Goal: Information Seeking & Learning: Find specific fact

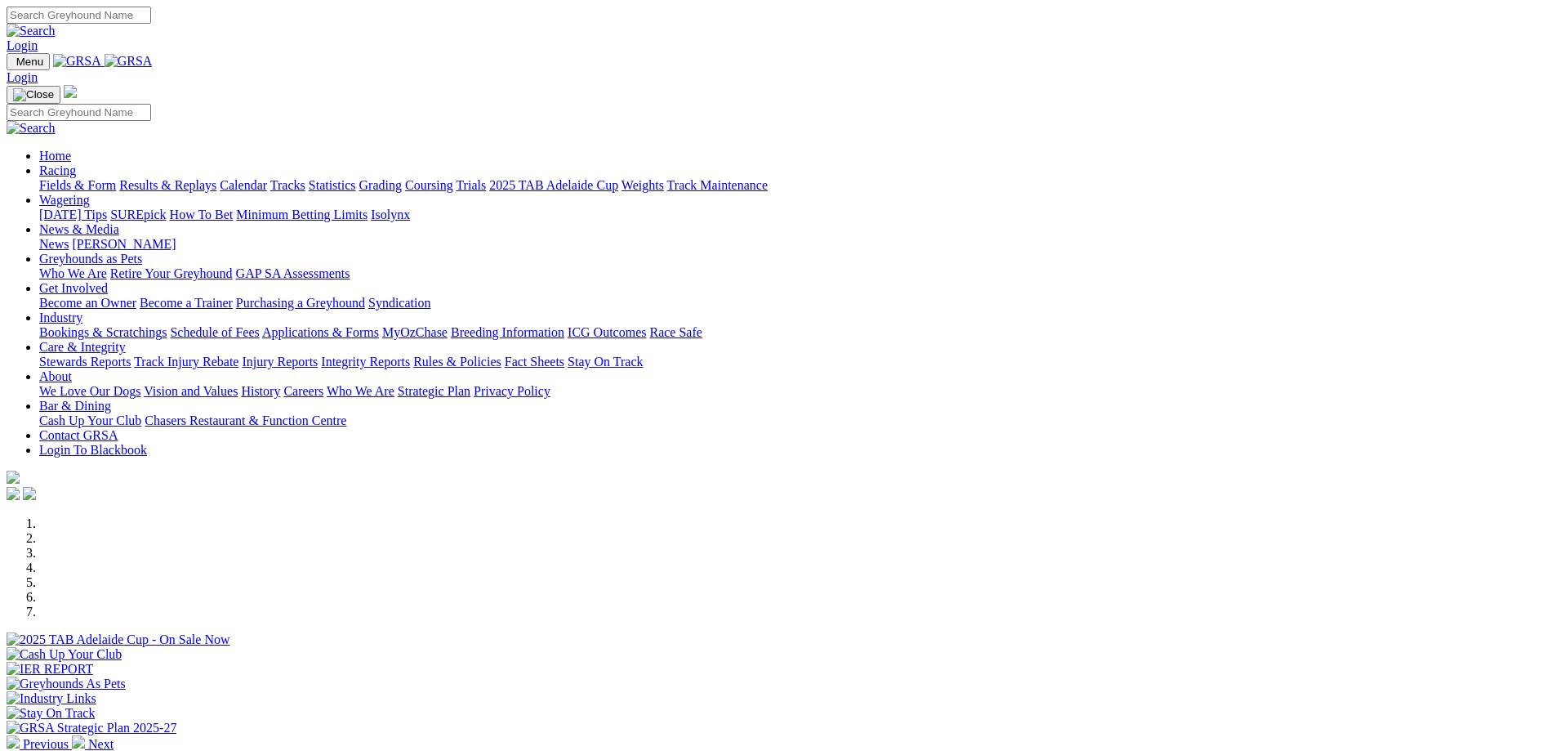
click at [151, 20] on input "Search" at bounding box center [79, 15] width 145 height 17
type input "XIPPING DANTE"
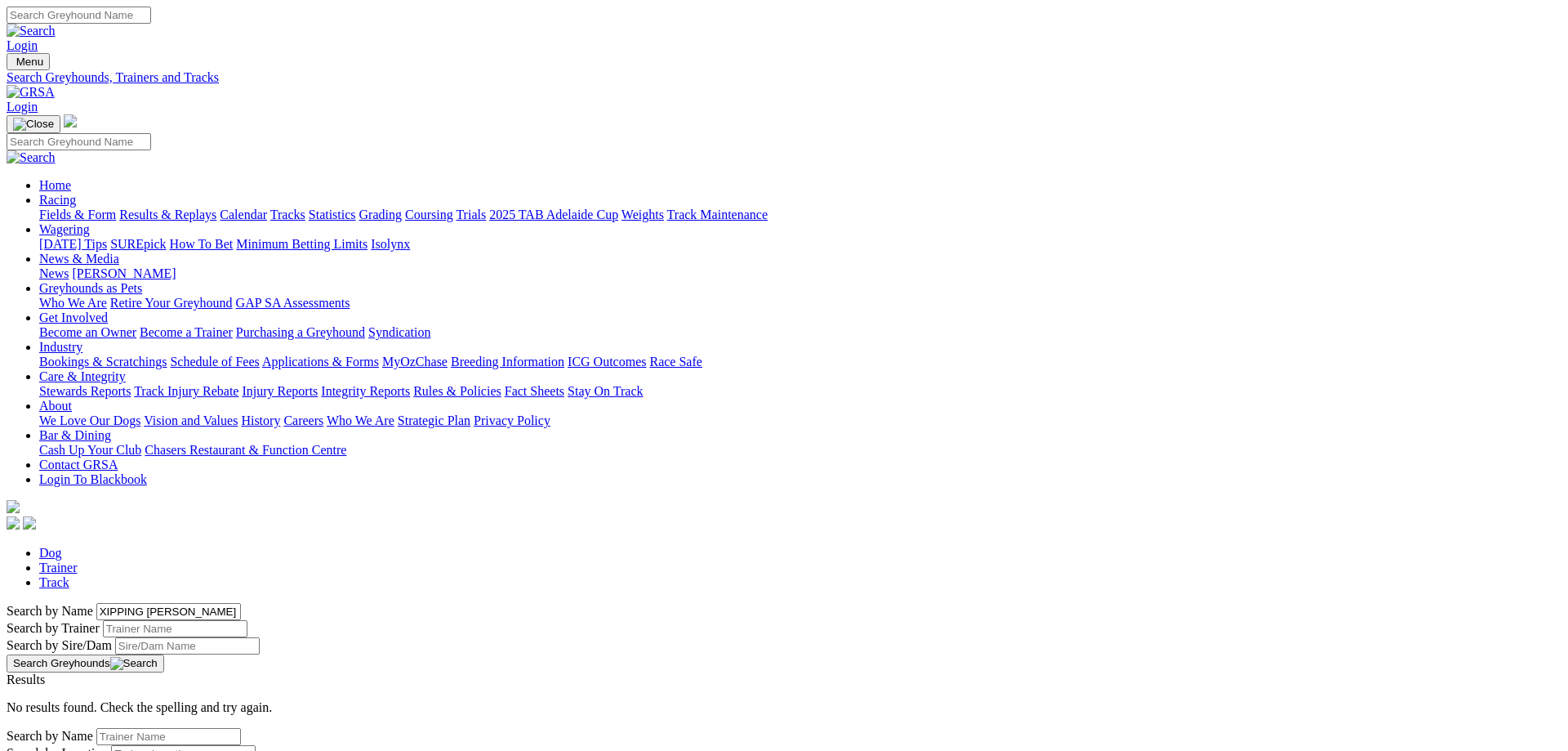
click at [241, 603] on input "XIPPING DANTE" at bounding box center [168, 612] width 145 height 17
type input "ZIPPING DANTE"
click at [155, 687] on link "Zipping [PERSON_NAME]" at bounding box center [80, 694] width 149 height 14
